Goal: Information Seeking & Learning: Learn about a topic

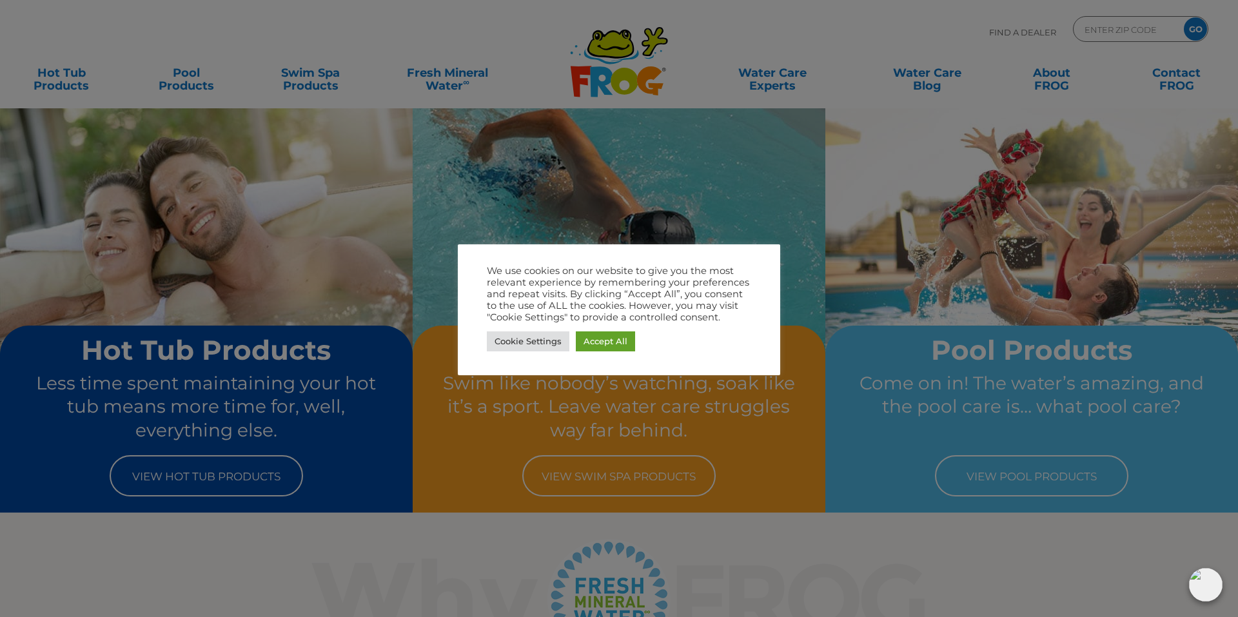
click at [475, 57] on div at bounding box center [619, 308] width 1238 height 617
drag, startPoint x: 970, startPoint y: 406, endPoint x: 772, endPoint y: 367, distance: 201.8
click at [970, 406] on div at bounding box center [619, 308] width 1238 height 617
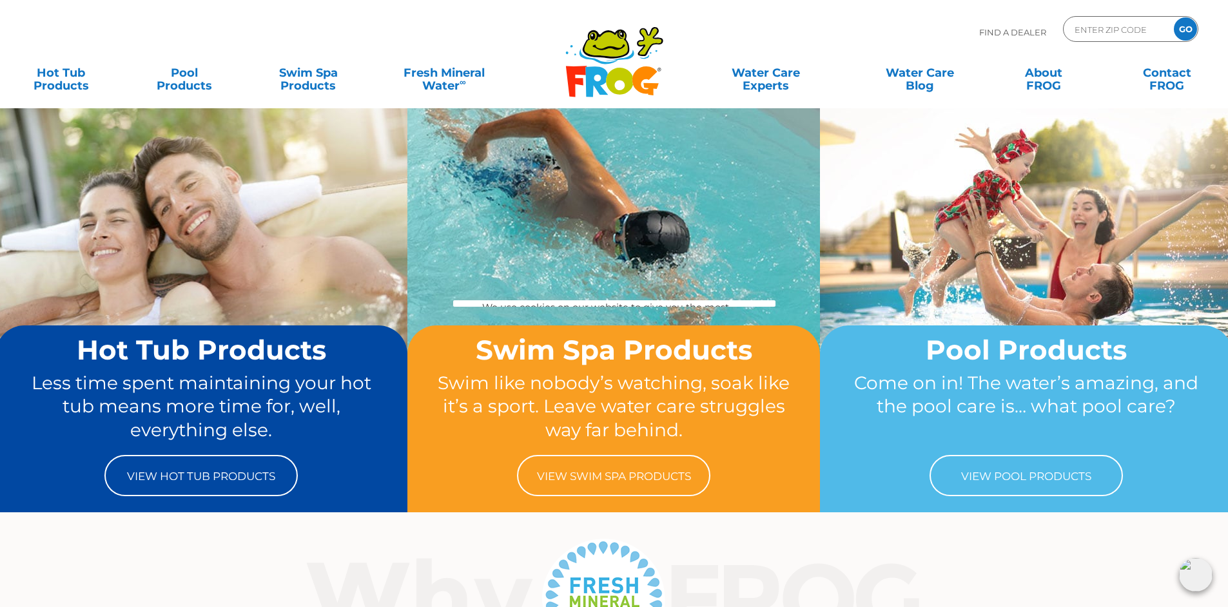
click at [601, 339] on h2 "Swim Spa Products" at bounding box center [614, 350] width 364 height 30
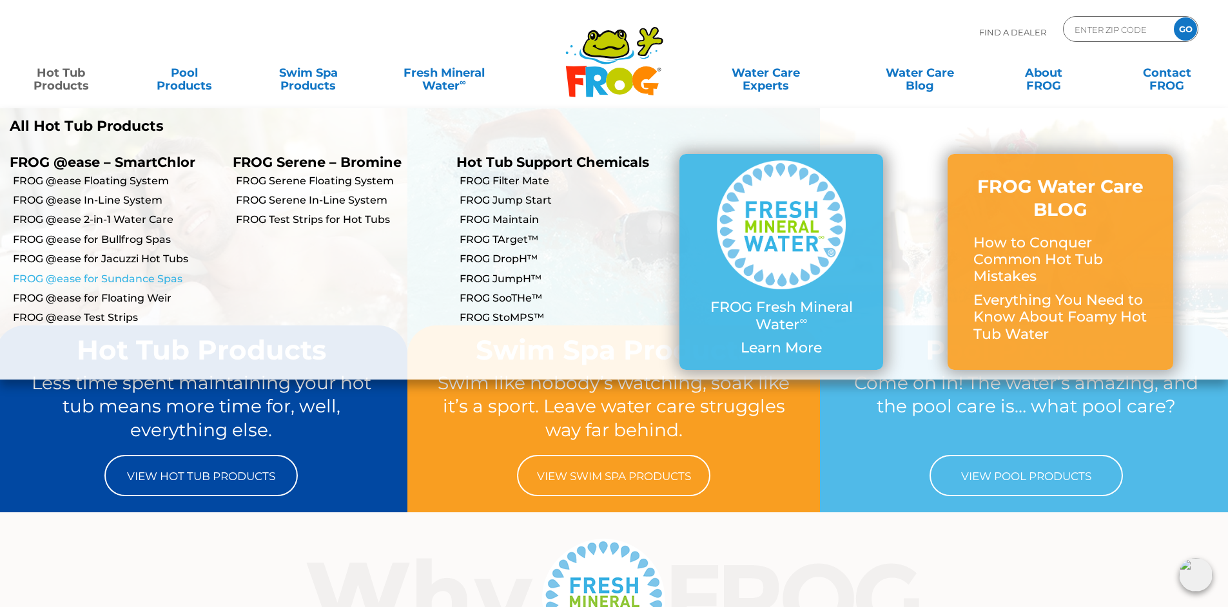
click at [103, 278] on link "FROG @ease for Sundance Spas" at bounding box center [118, 279] width 210 height 14
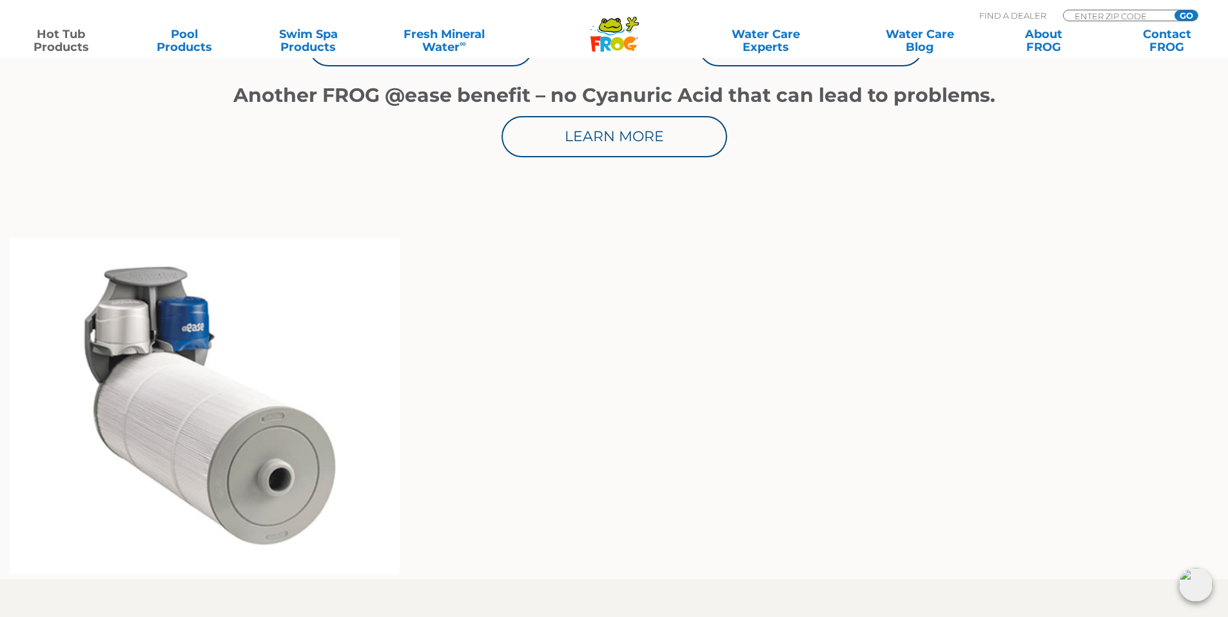
scroll to position [903, 0]
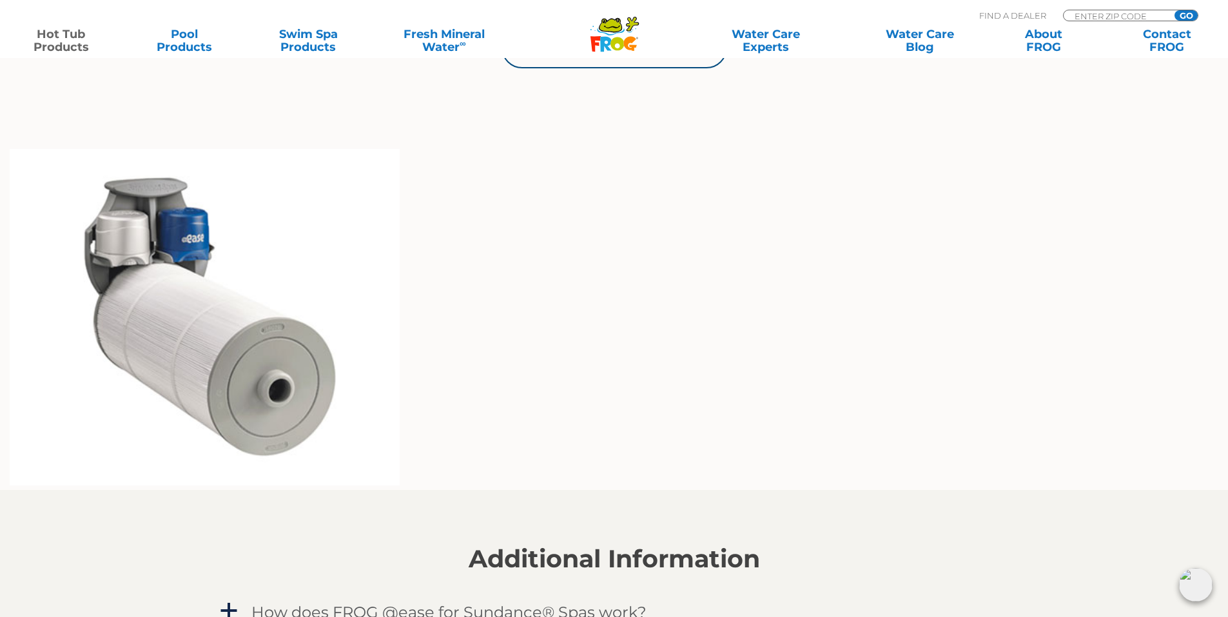
click at [1061, 347] on img at bounding box center [1024, 319] width 390 height 341
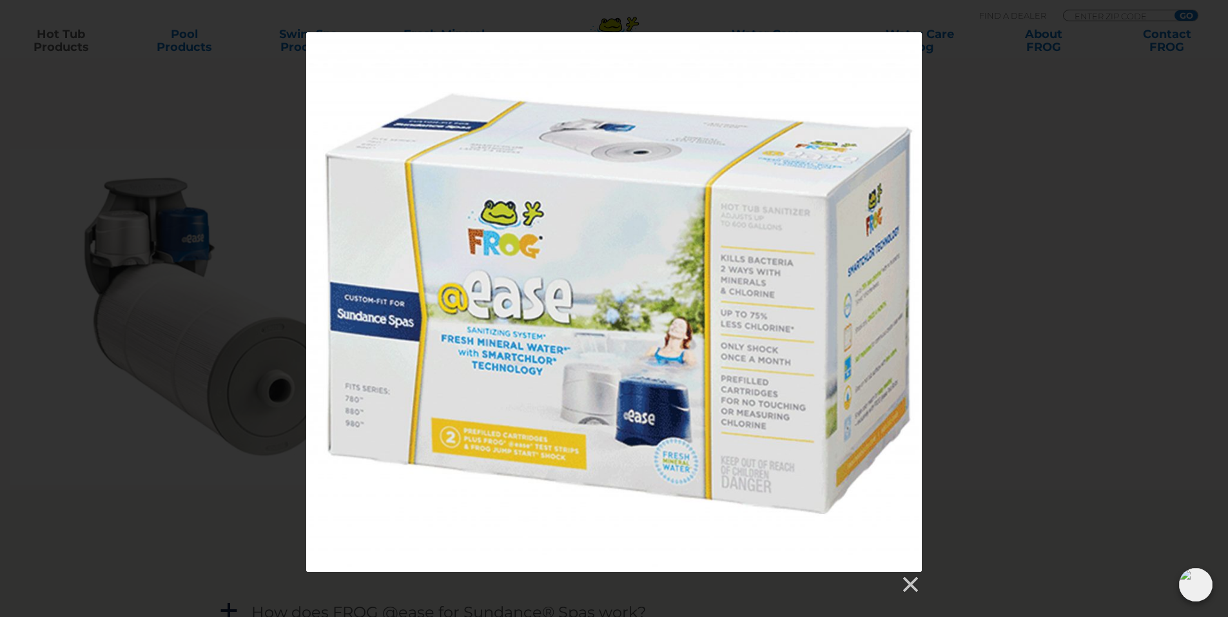
click at [153, 80] on div at bounding box center [614, 313] width 1228 height 562
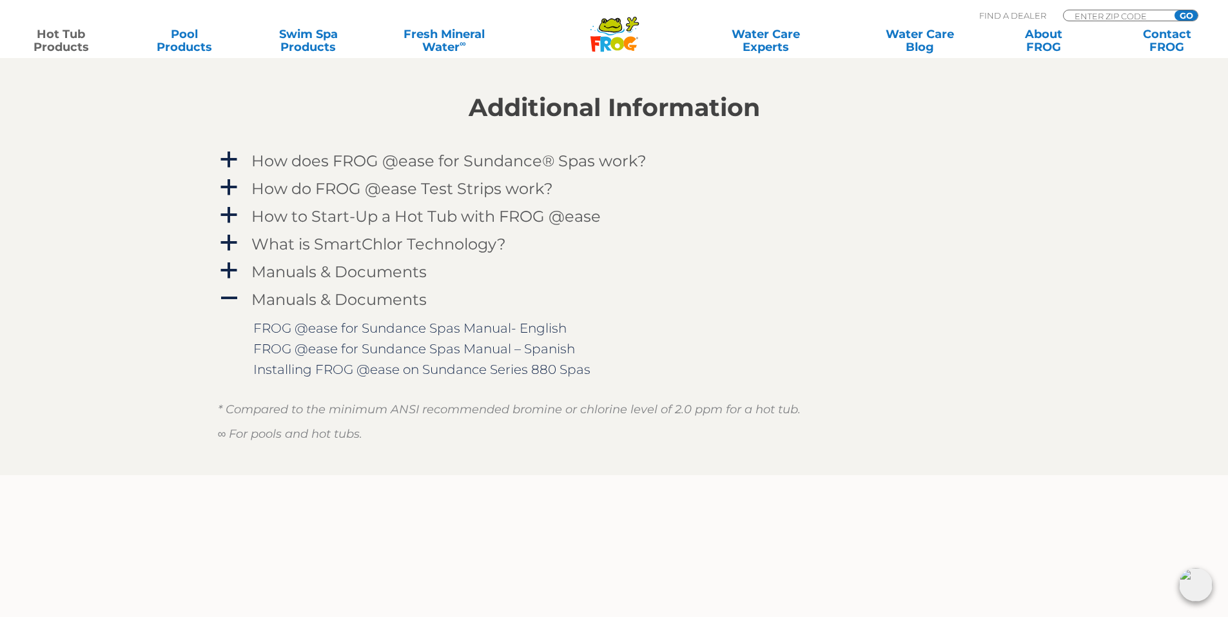
scroll to position [967, 0]
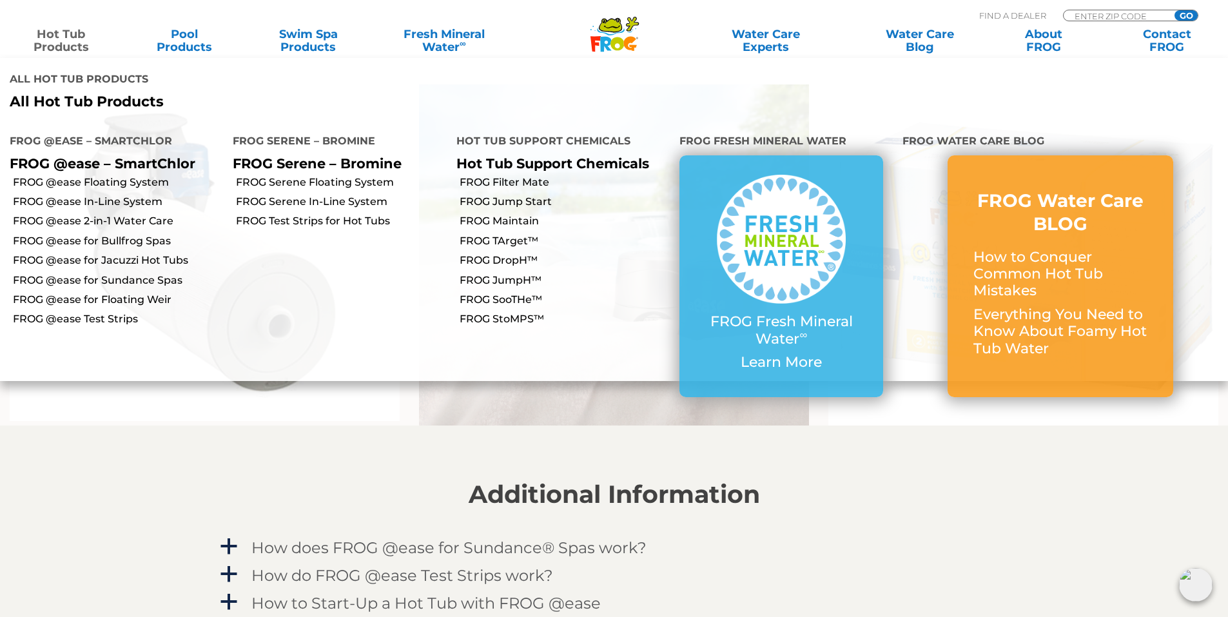
click at [62, 43] on link "Hot Tub Products" at bounding box center [61, 41] width 96 height 26
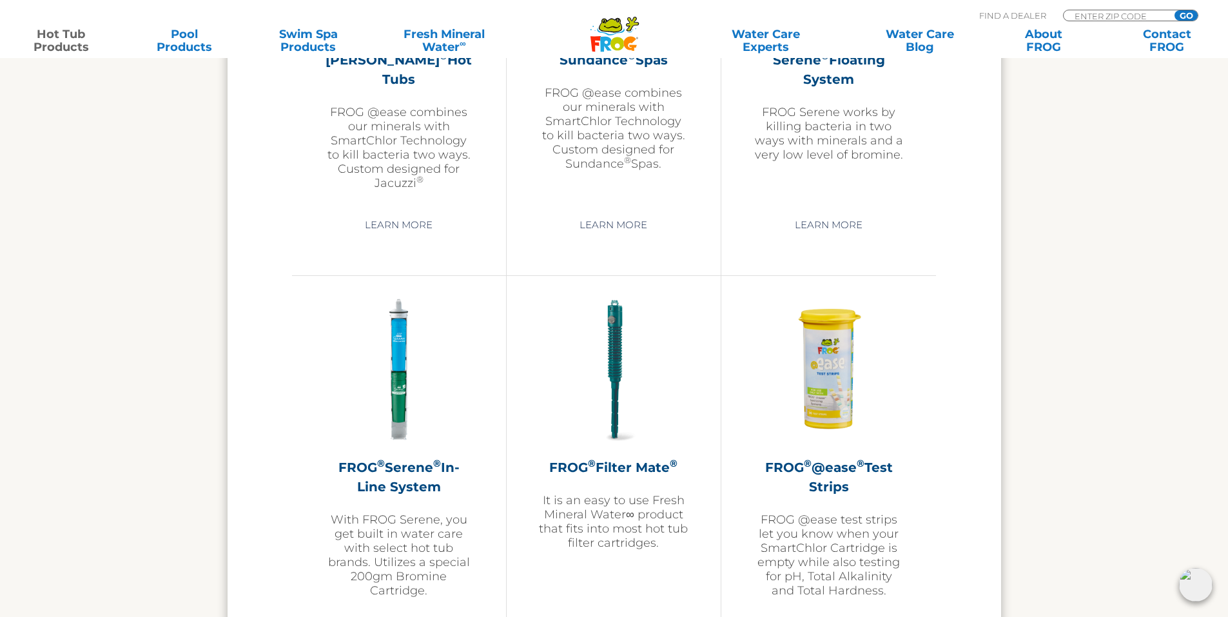
scroll to position [2193, 0]
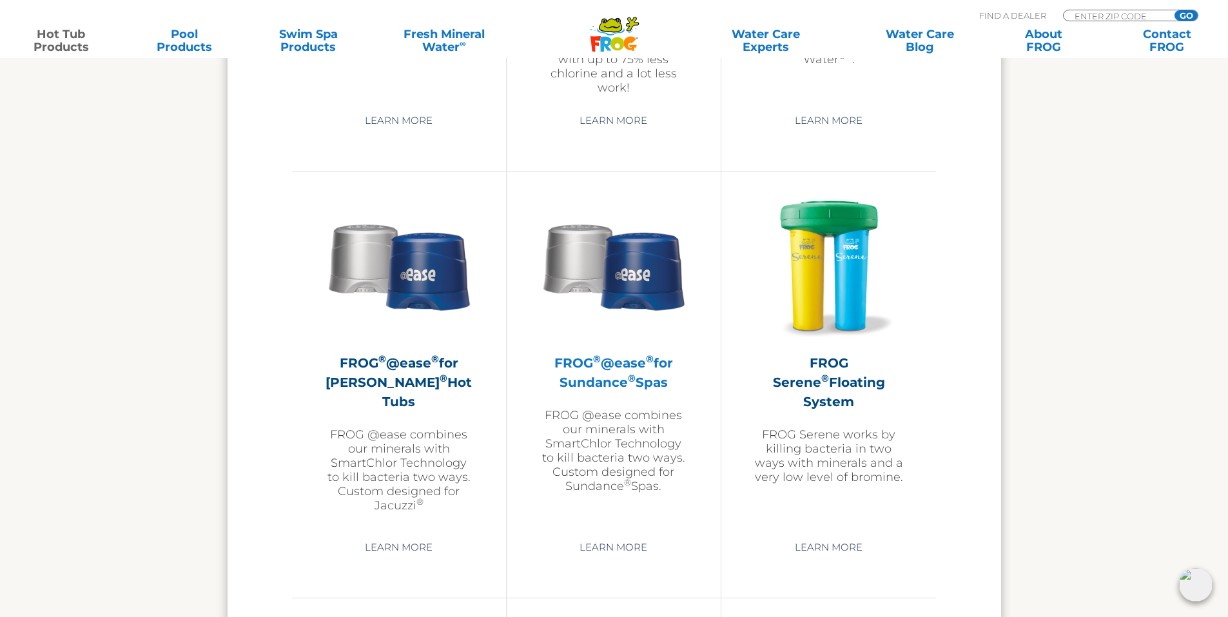
click at [593, 259] on img at bounding box center [614, 266] width 150 height 150
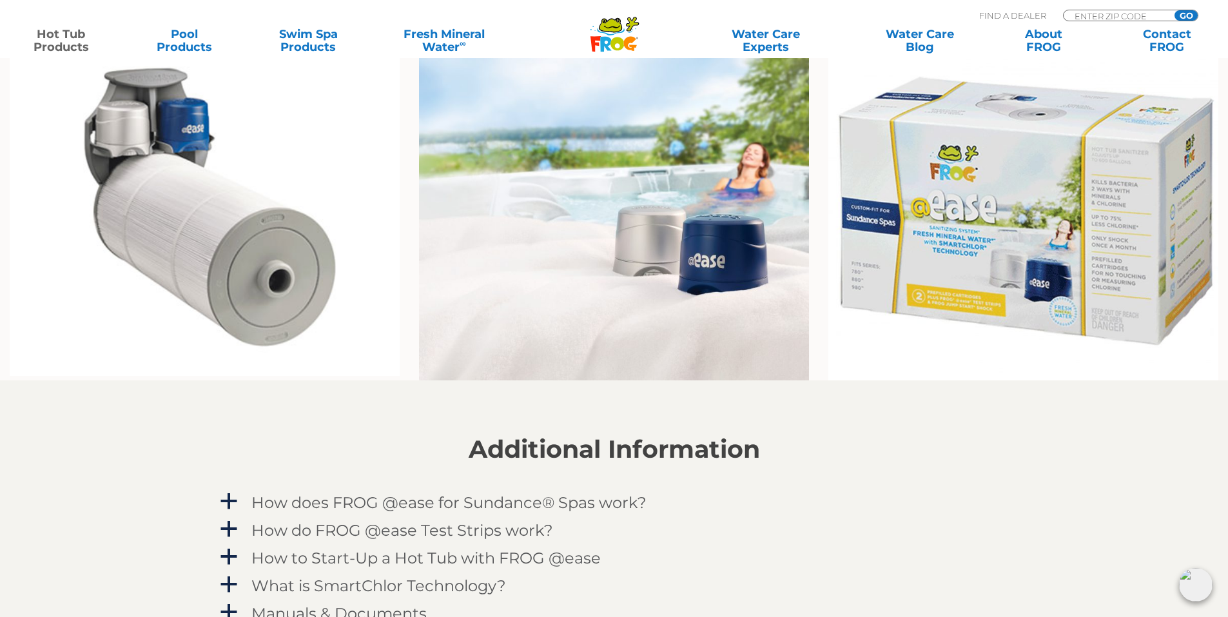
scroll to position [1032, 0]
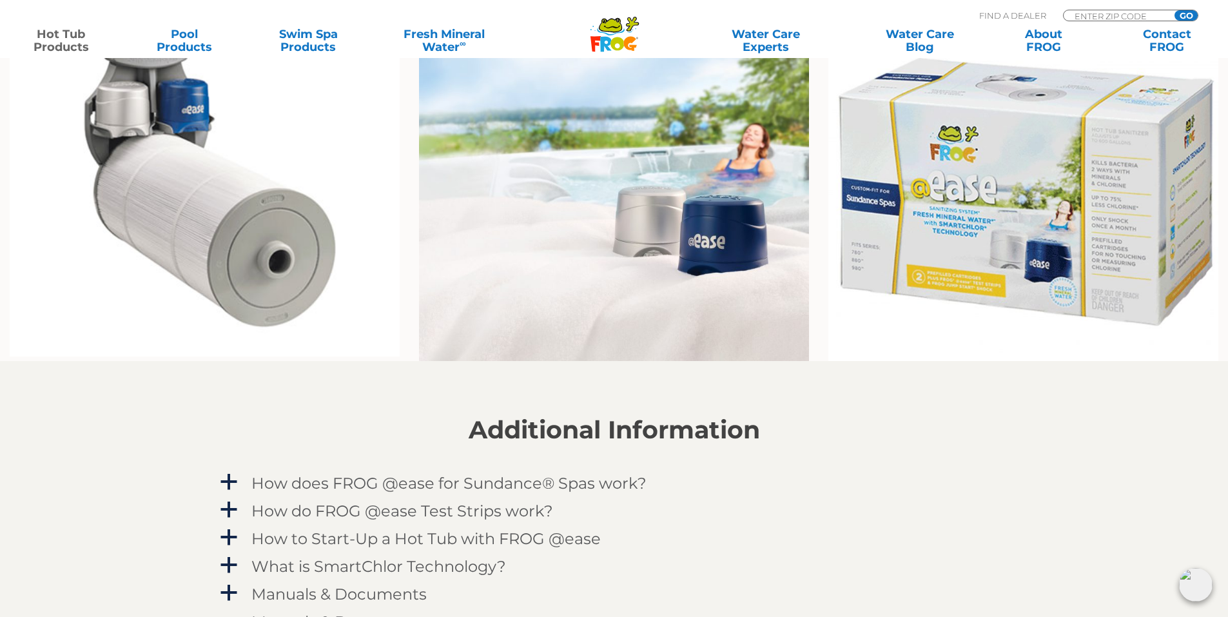
click at [1031, 195] on img at bounding box center [1024, 190] width 390 height 341
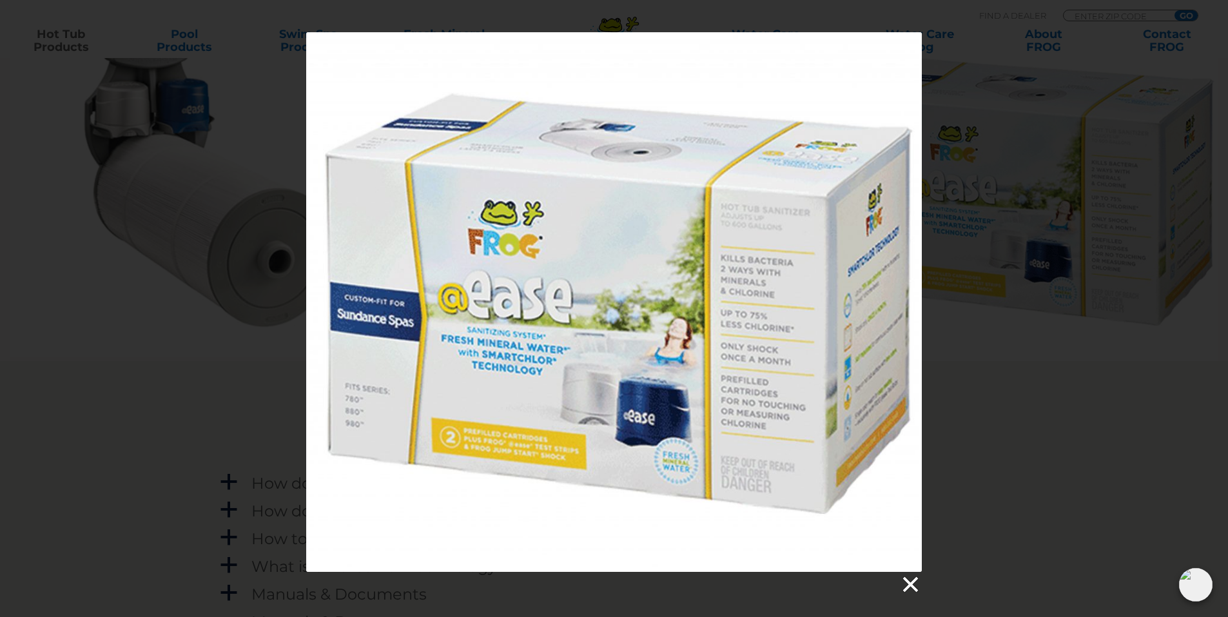
click at [916, 586] on link at bounding box center [909, 584] width 19 height 19
